Goal: Check status: Check status

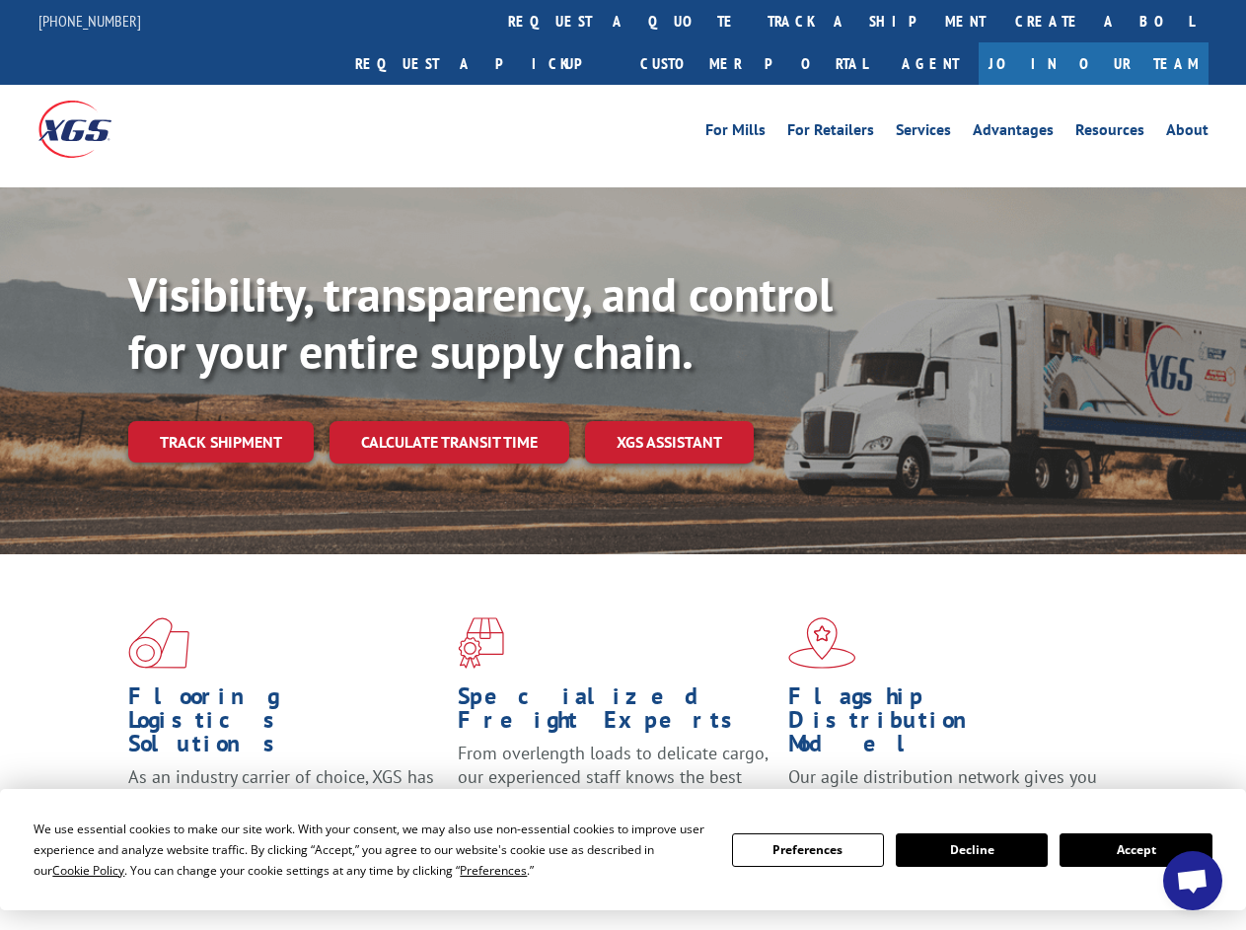
click at [622, 464] on div "Visibility, transparency, and control for your entire supply chain. Track shipm…" at bounding box center [686, 403] width 1117 height 275
click at [69, 870] on span "Cookie Policy" at bounding box center [88, 870] width 72 height 17
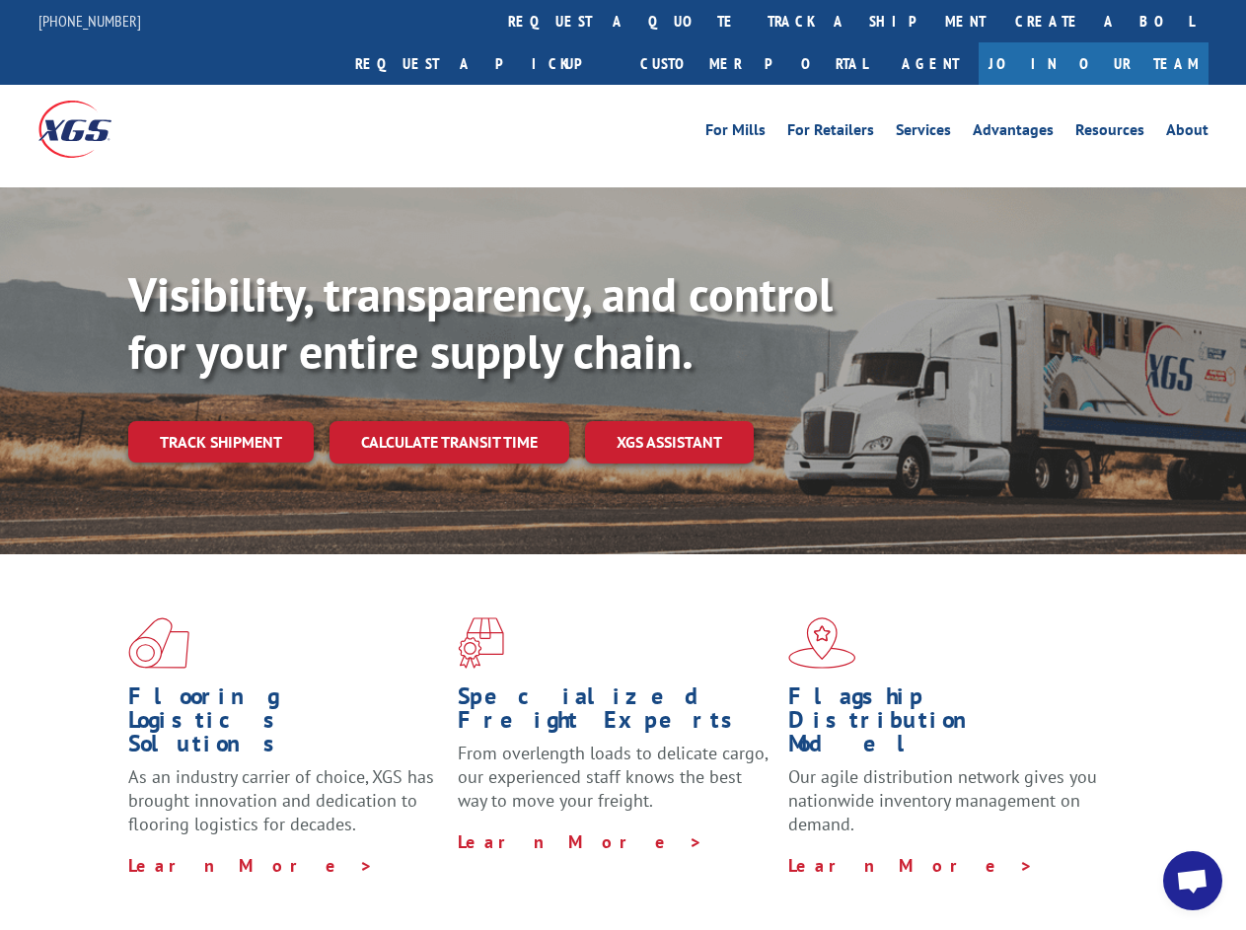
click at [474, 870] on div "Flooring Logistics Solutions As an industry carrier of choice, XGS has brought …" at bounding box center [623, 752] width 1246 height 396
click at [808, 850] on div "Flooring Logistics Solutions As an industry carrier of choice, XGS has brought …" at bounding box center [623, 747] width 1246 height 386
click at [971, 850] on div "Flooring Logistics Solutions As an industry carrier of choice, XGS has brought …" at bounding box center [623, 747] width 1246 height 386
click at [1135, 850] on div "Flooring Logistics Solutions As an industry carrier of choice, XGS has brought …" at bounding box center [623, 747] width 1246 height 386
click at [622, 464] on div "Visibility, transparency, and control for your entire supply chain. Track shipm…" at bounding box center [686, 403] width 1117 height 275
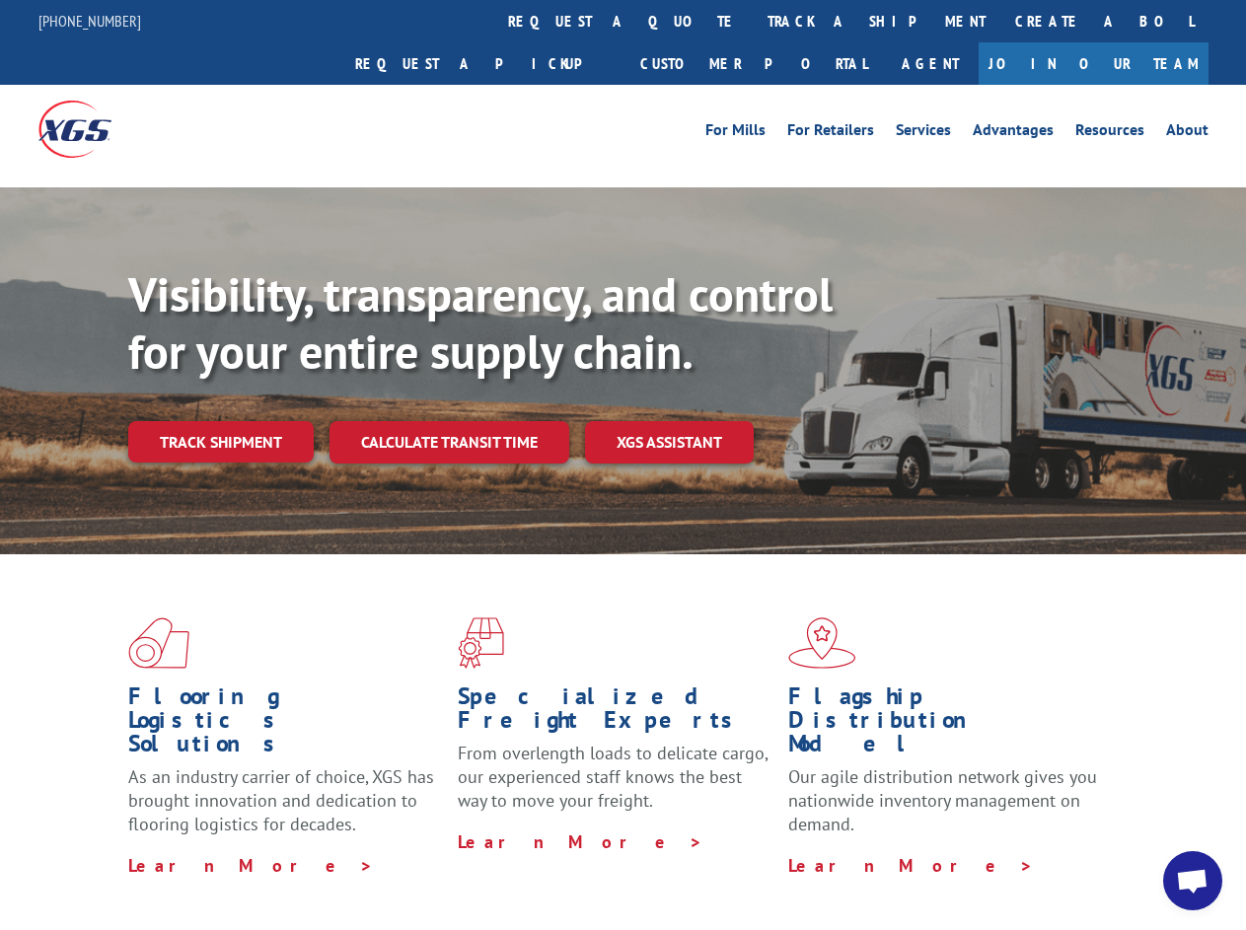
click at [752, 21] on link "track a shipment" at bounding box center [876, 21] width 248 height 42
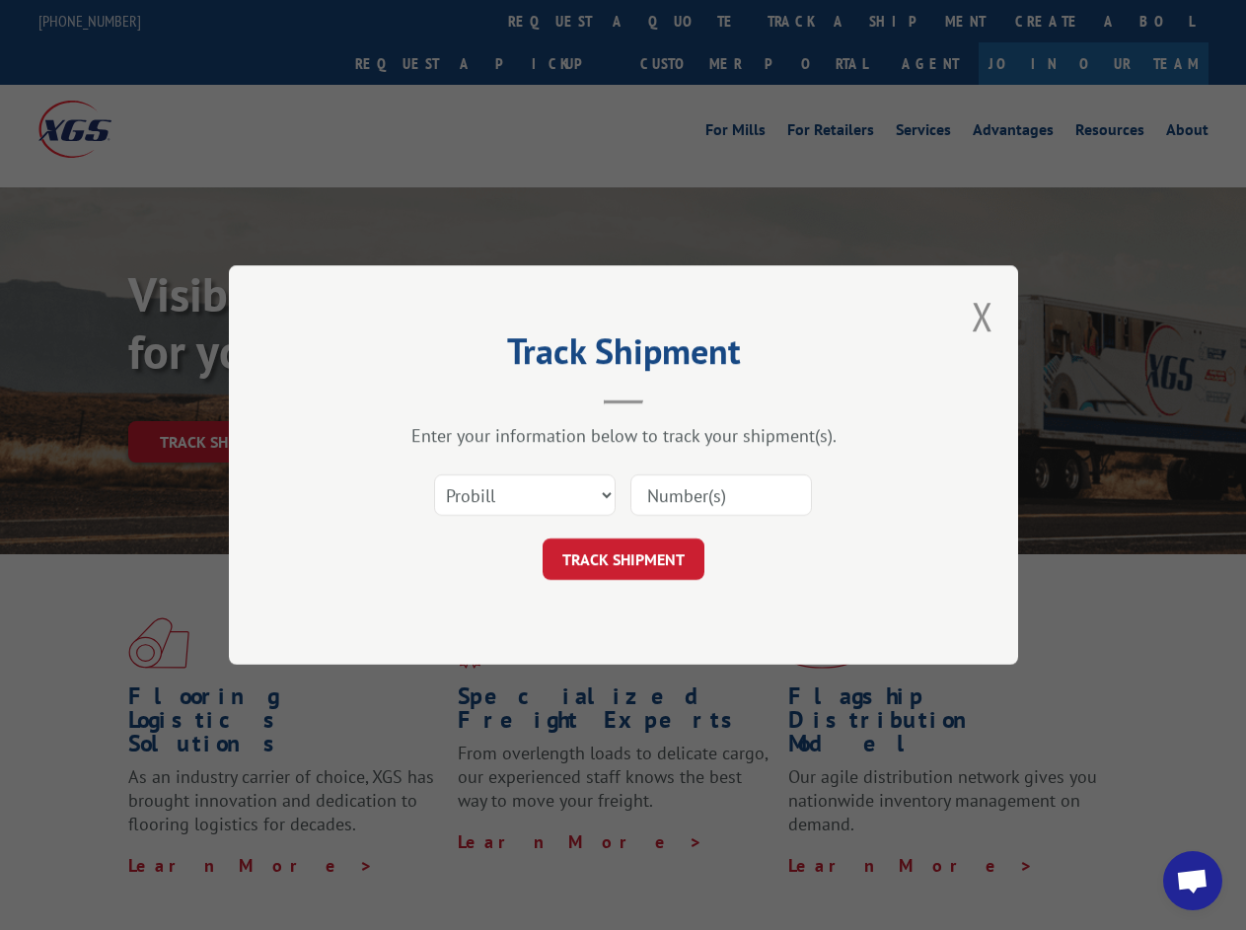
click at [688, 21] on div "Track Shipment Enter your information below to track your shipment(s). Select c…" at bounding box center [623, 465] width 1246 height 930
click at [812, 21] on div "Track Shipment Enter your information below to track your shipment(s). Select c…" at bounding box center [623, 465] width 1246 height 930
